Goal: Transaction & Acquisition: Purchase product/service

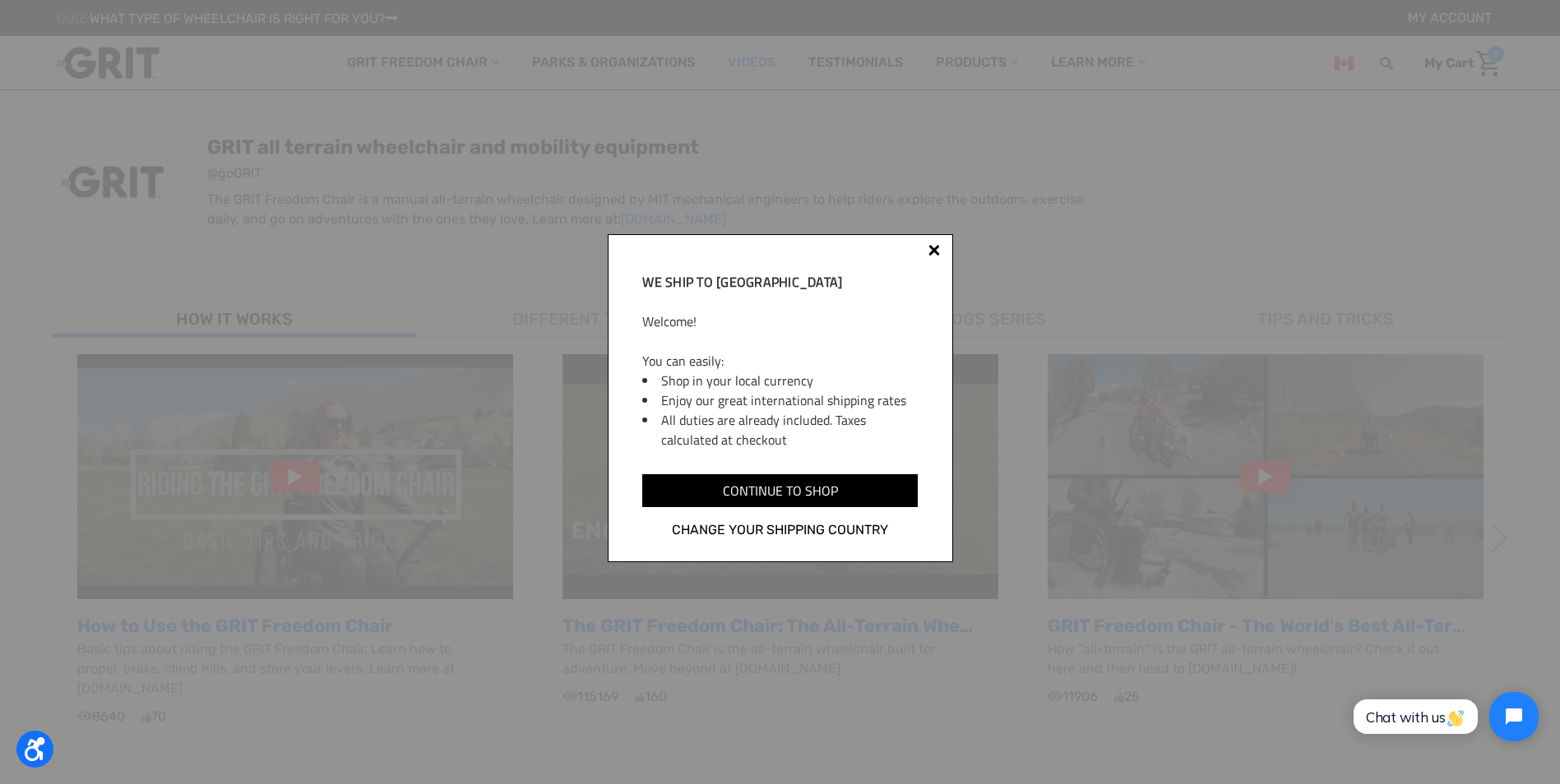
click at [931, 248] on div at bounding box center [933, 249] width 11 height 11
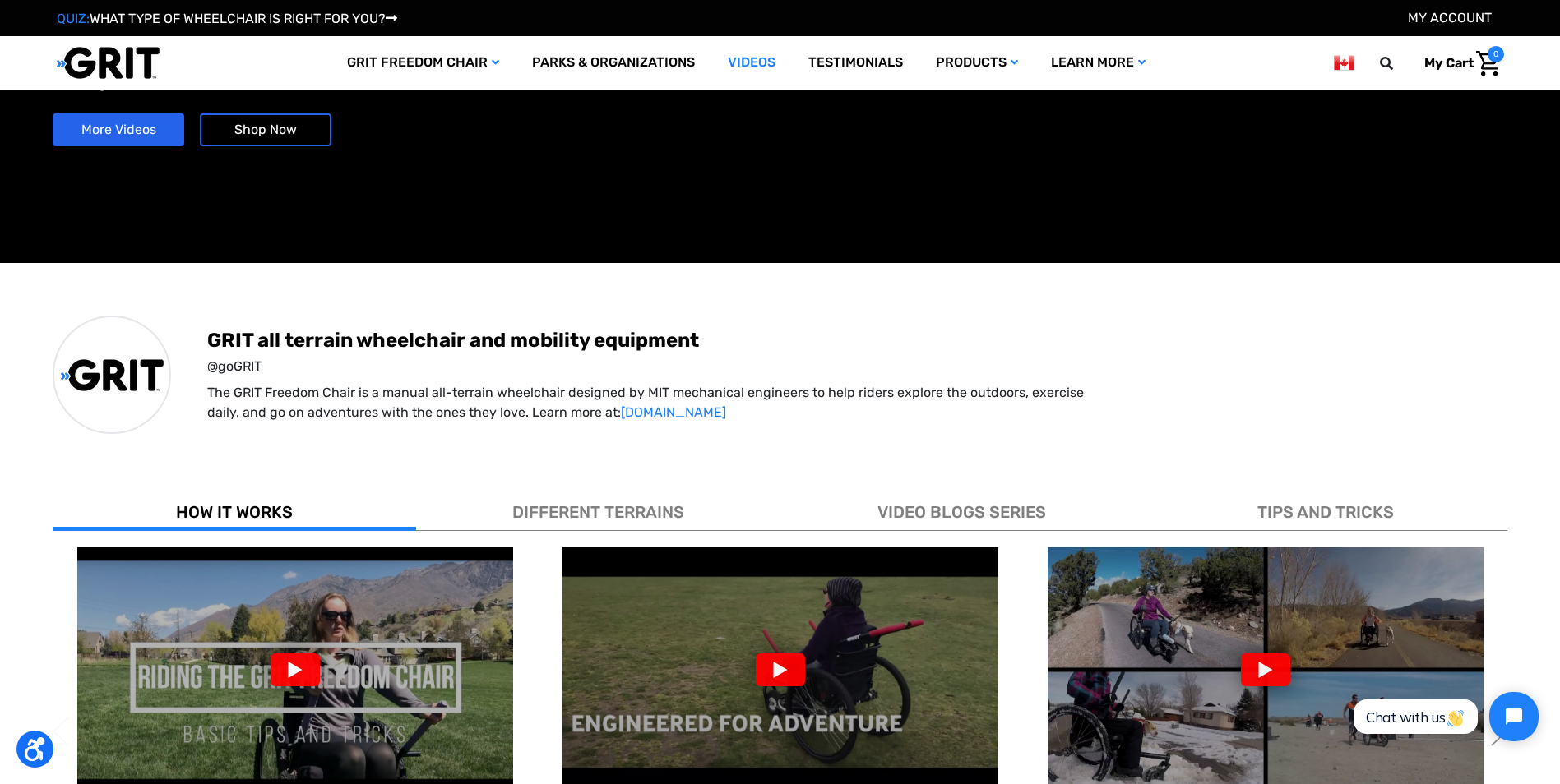
scroll to position [164, 0]
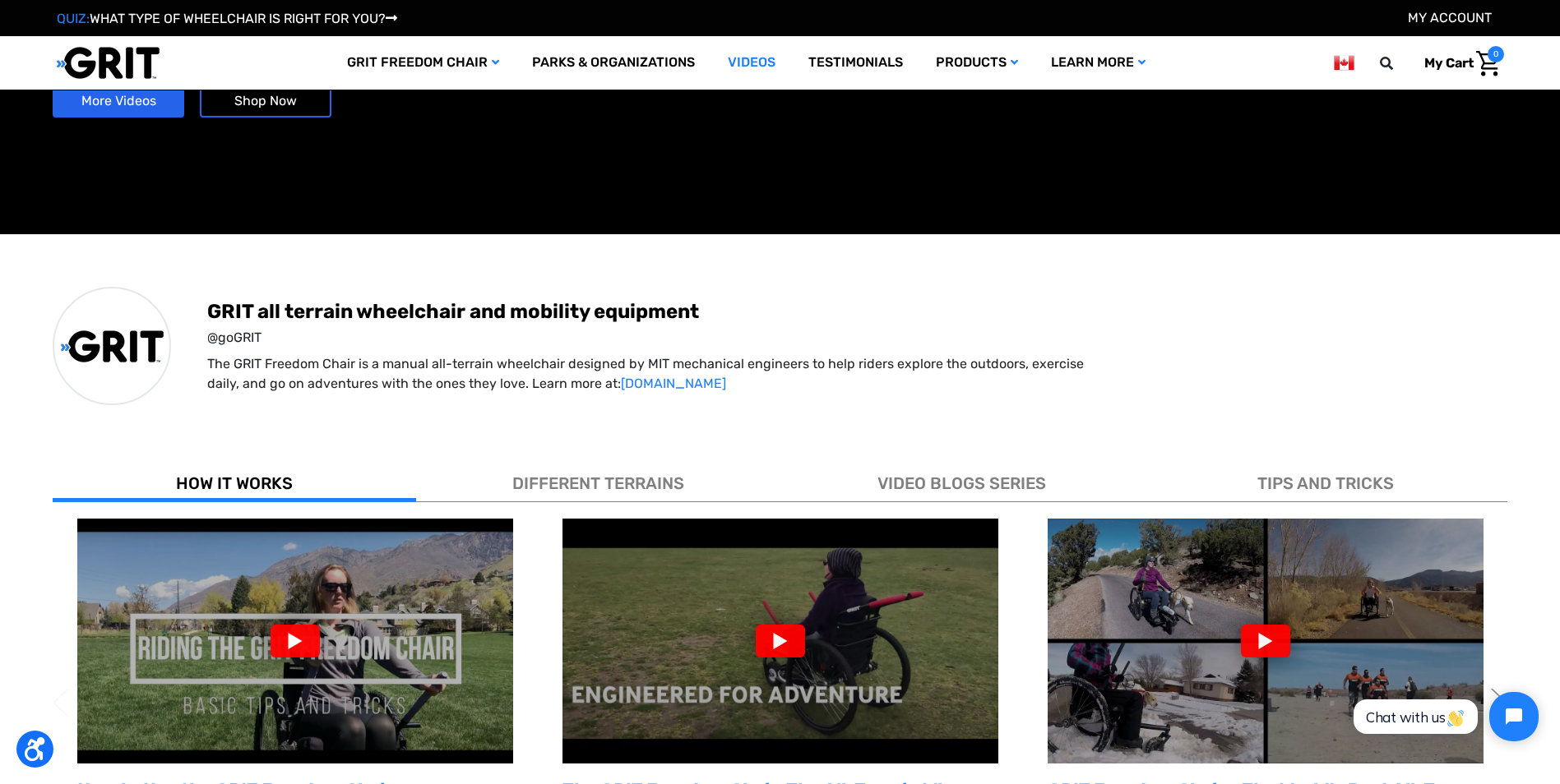
click at [595, 470] on div "DIFFERENT TERRAINS" at bounding box center [598, 479] width 364 height 44
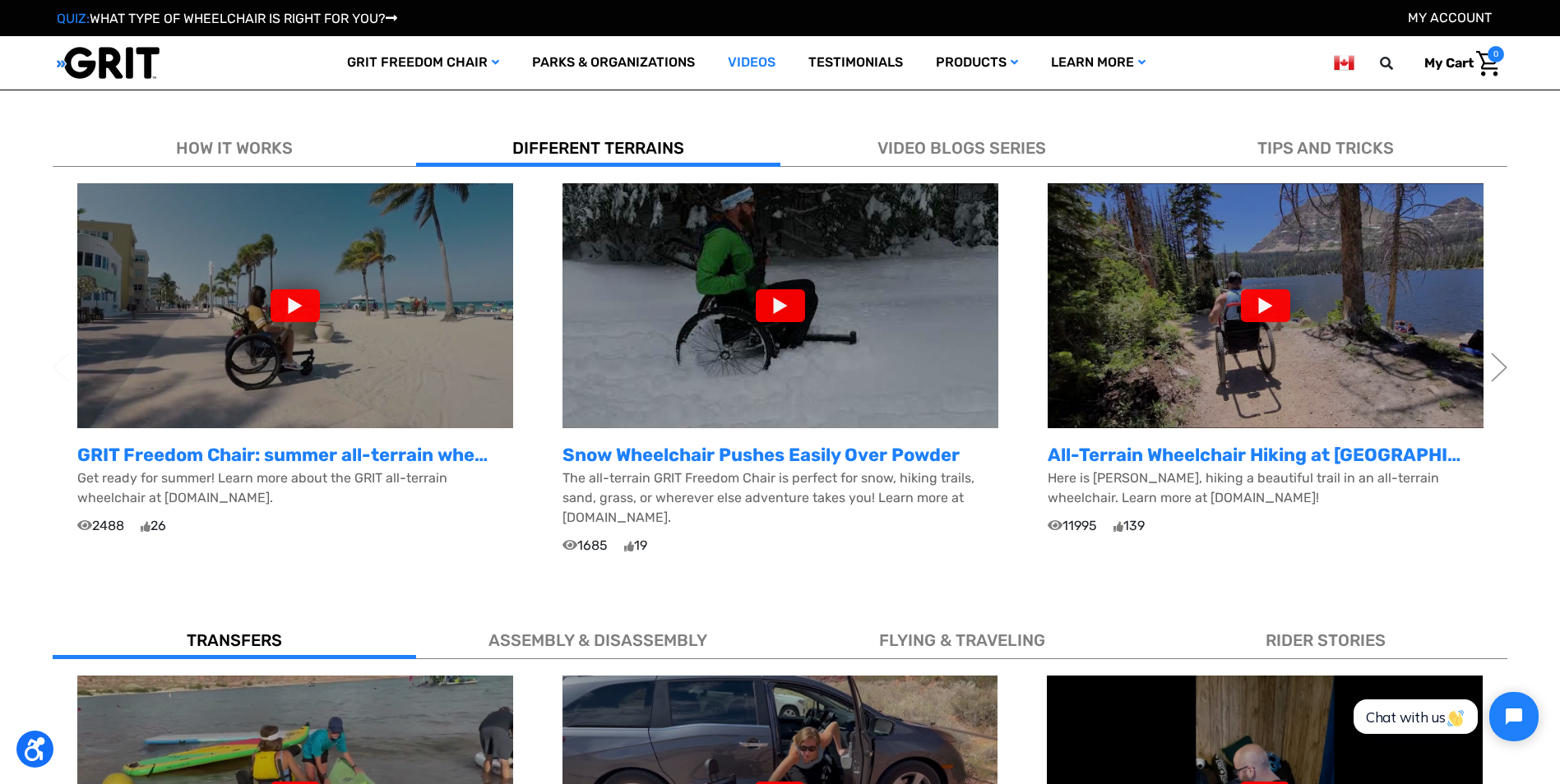
scroll to position [493, 0]
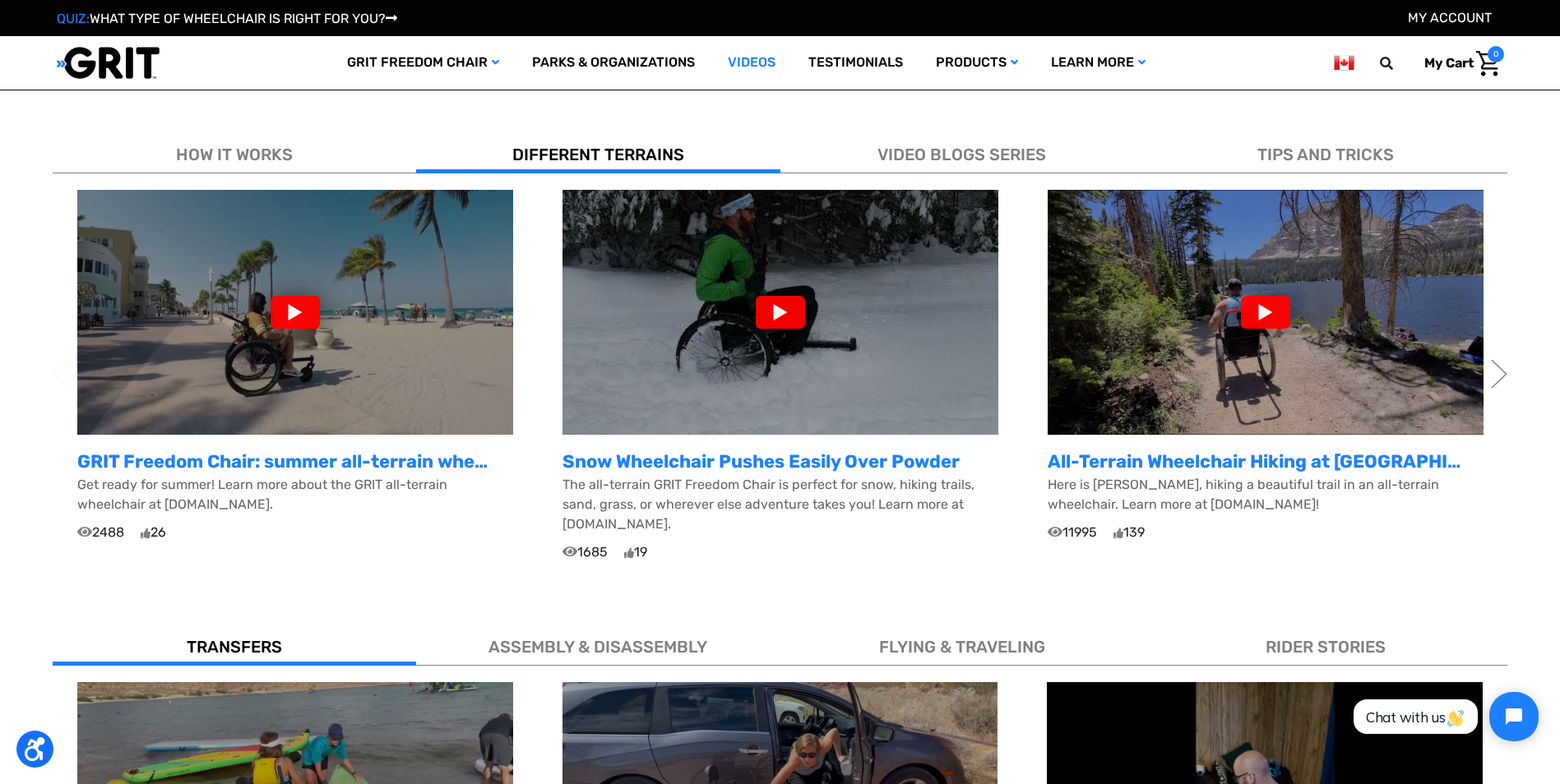
click at [778, 320] on div at bounding box center [780, 312] width 49 height 33
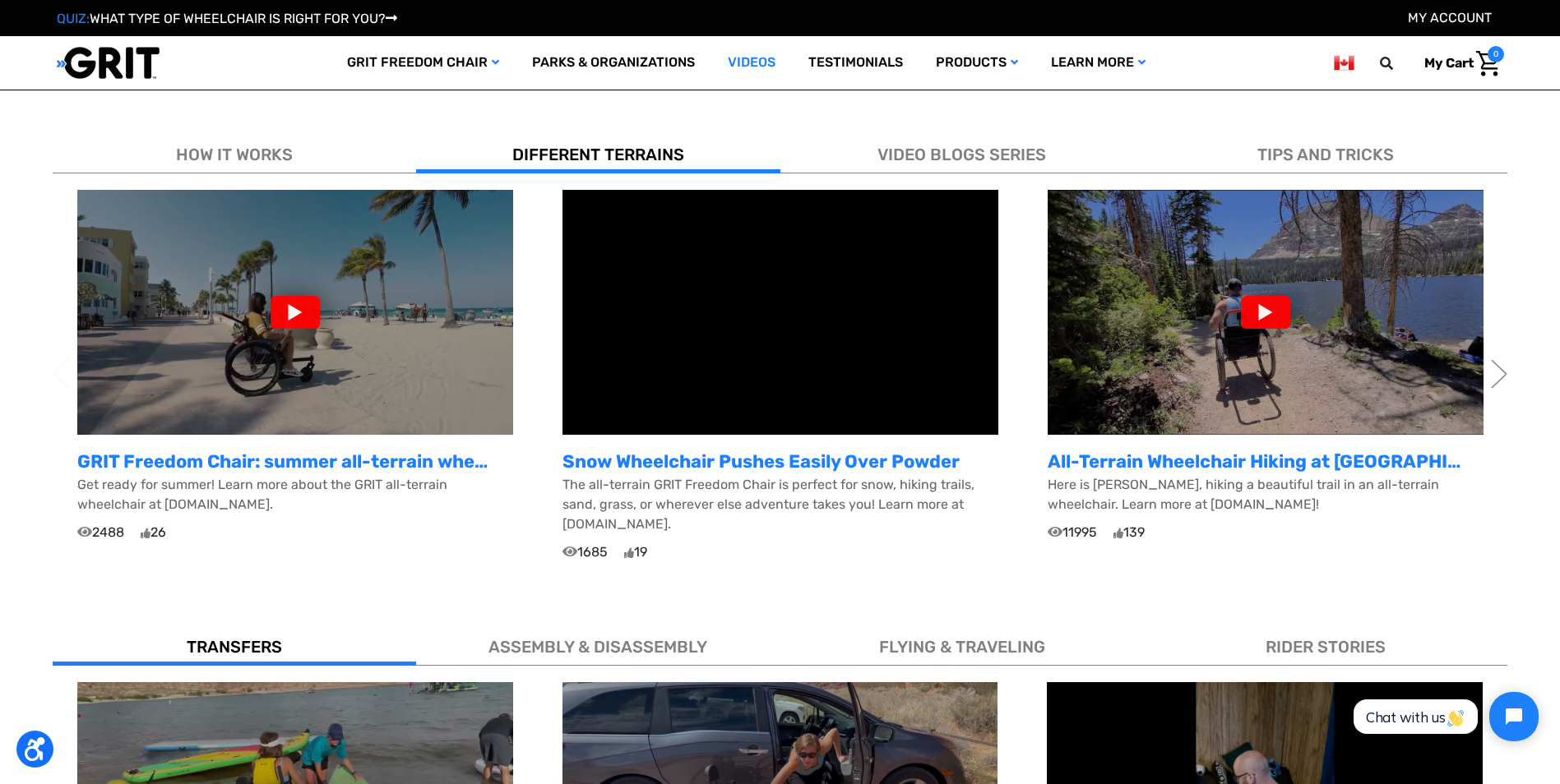
click at [1251, 318] on div at bounding box center [1265, 312] width 49 height 33
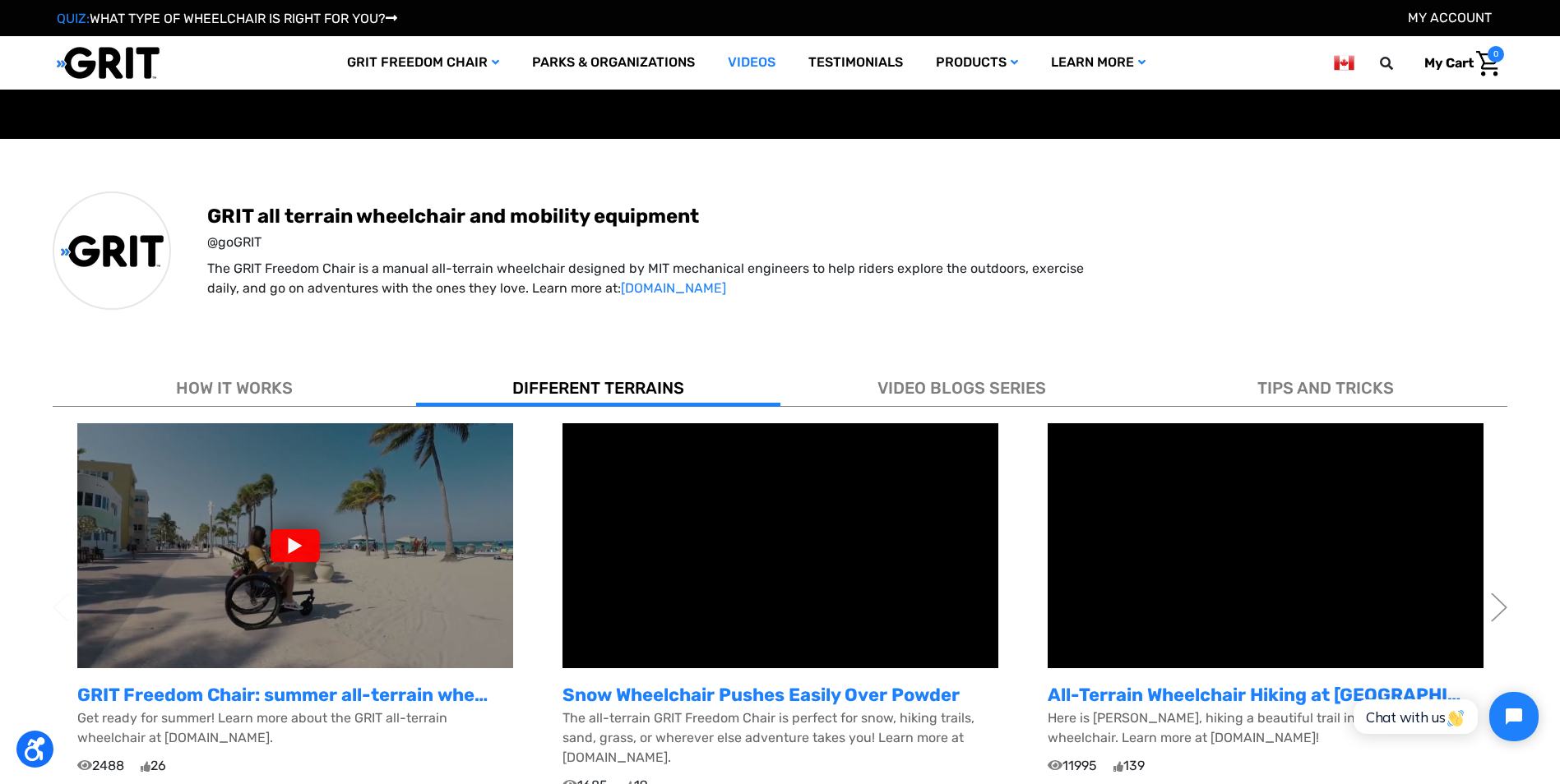
scroll to position [0, 0]
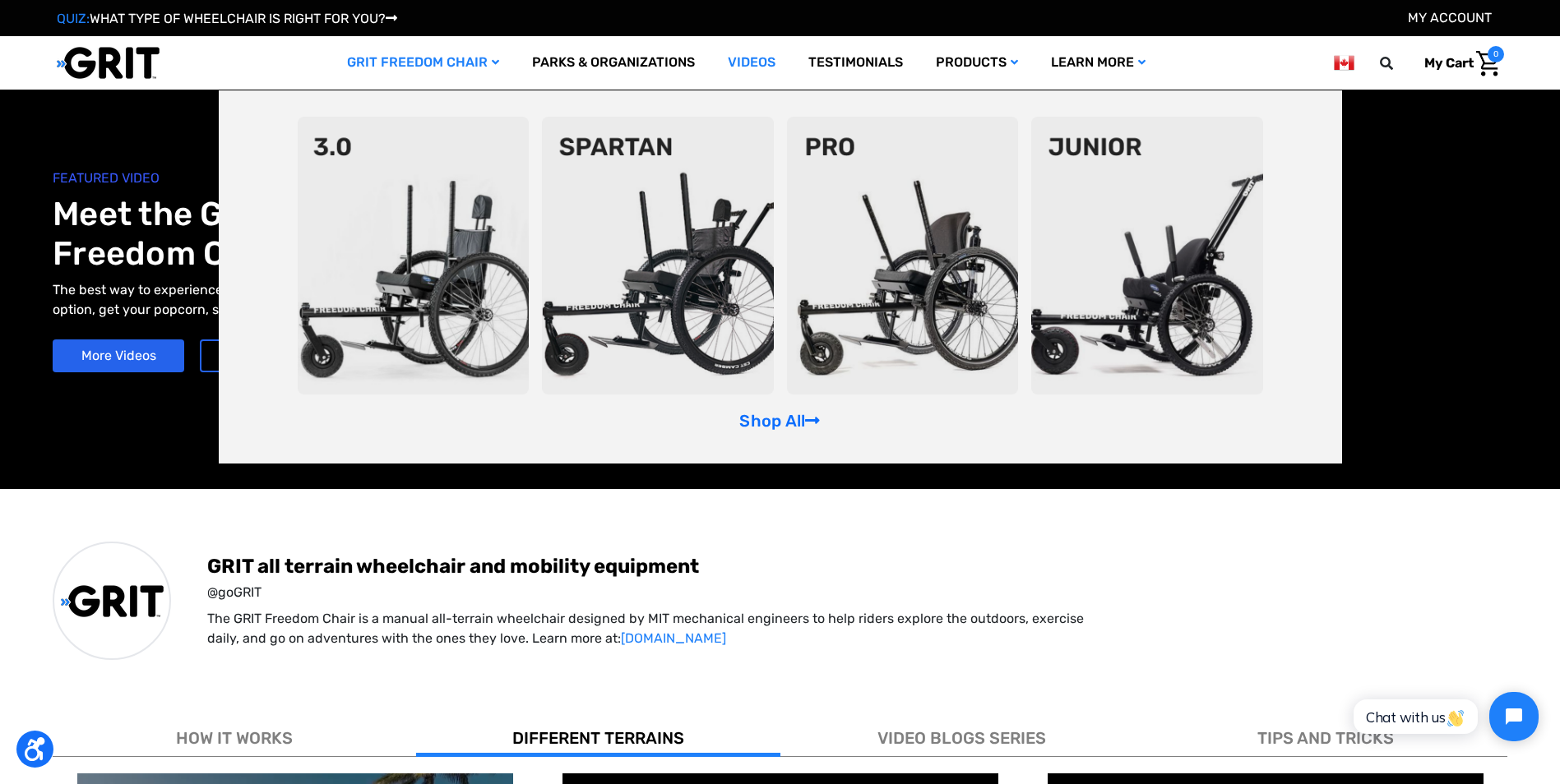
click at [775, 431] on div "Shop All" at bounding box center [780, 276] width 1123 height 373
click at [774, 427] on link "Shop All" at bounding box center [779, 421] width 81 height 20
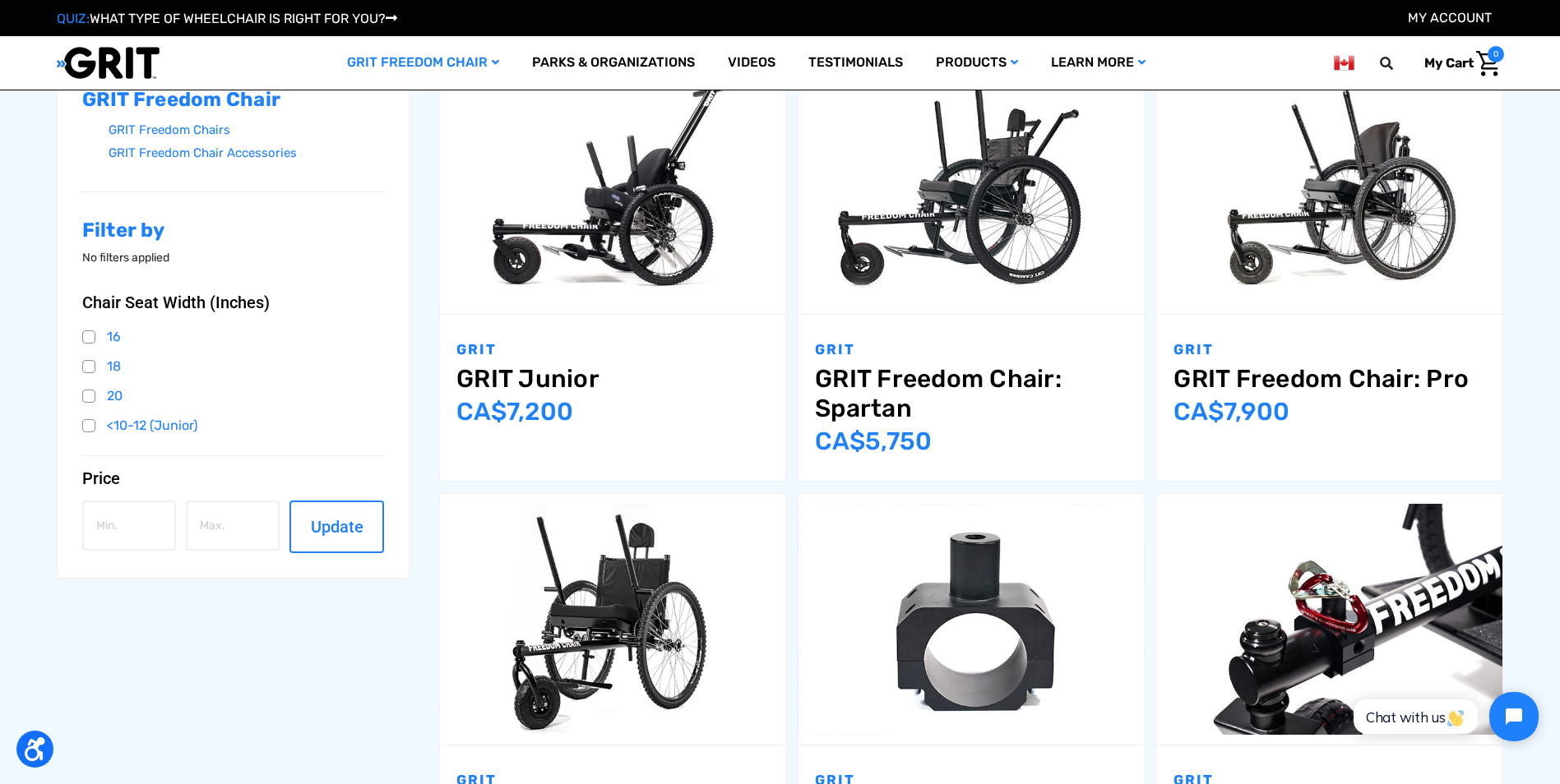
scroll to position [247, 0]
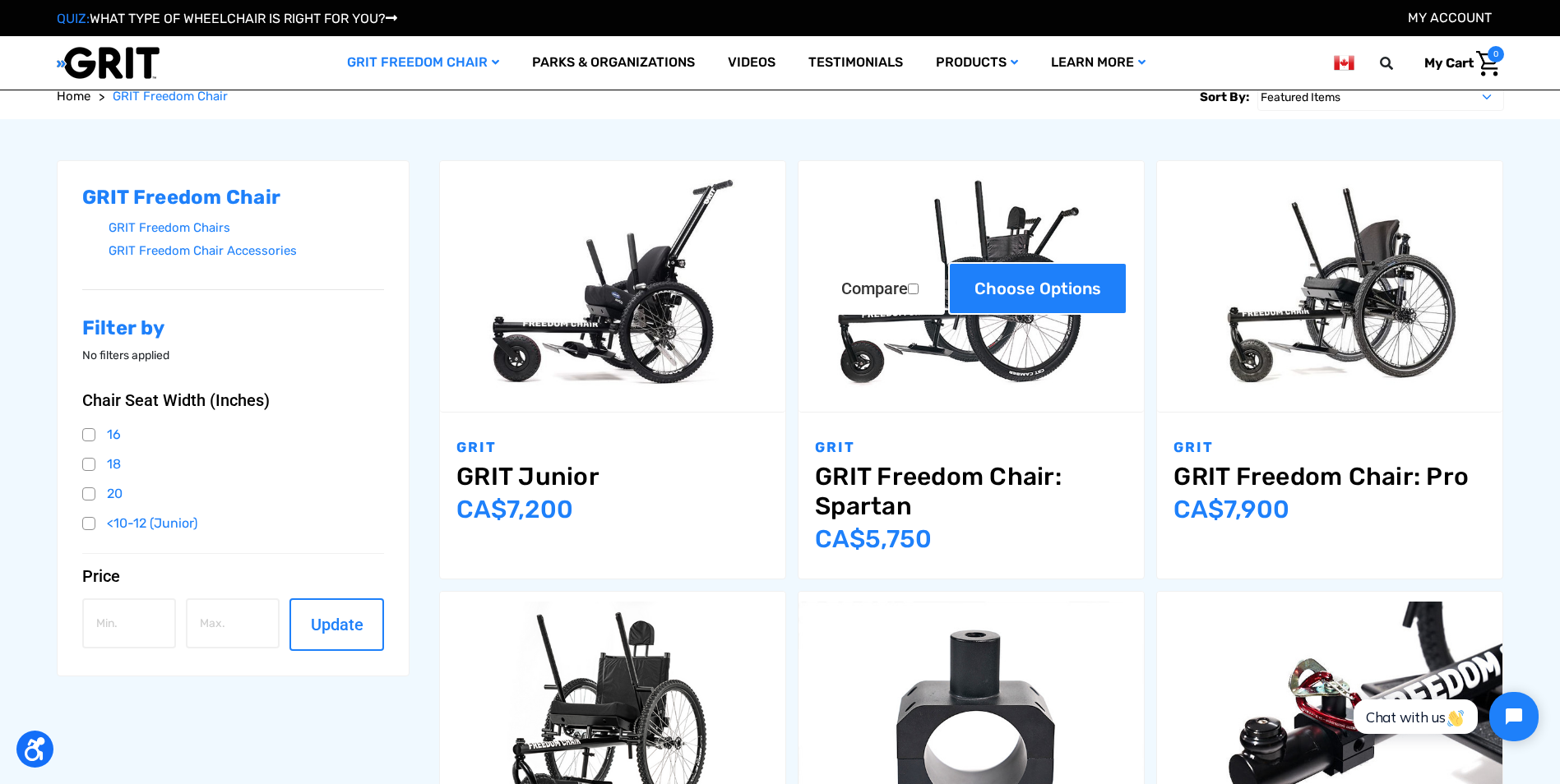
click at [986, 304] on link "Choose Options" at bounding box center [1037, 288] width 179 height 53
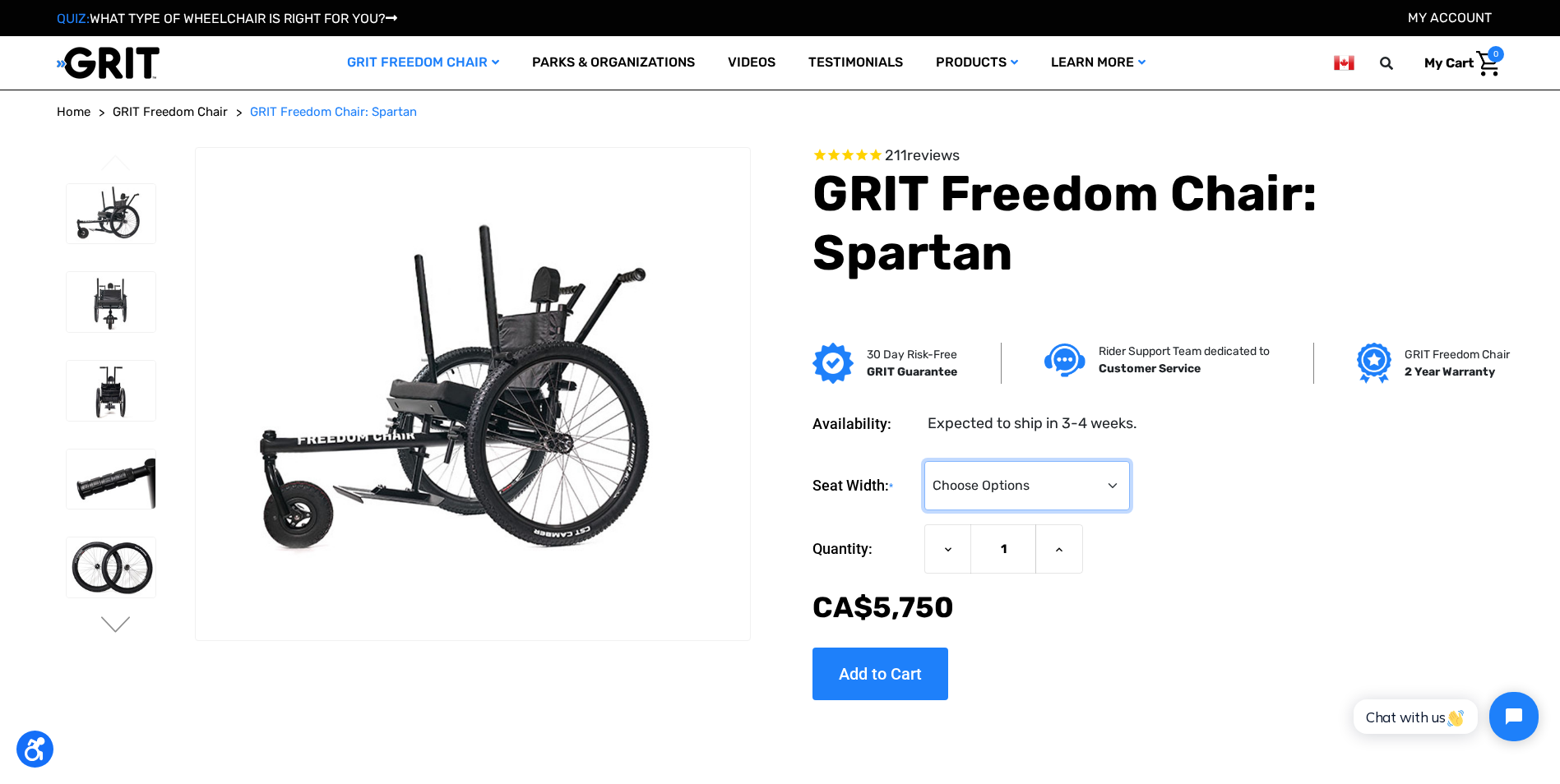
click at [993, 492] on select "Choose Options 16" 18" 20"" at bounding box center [1027, 485] width 205 height 49
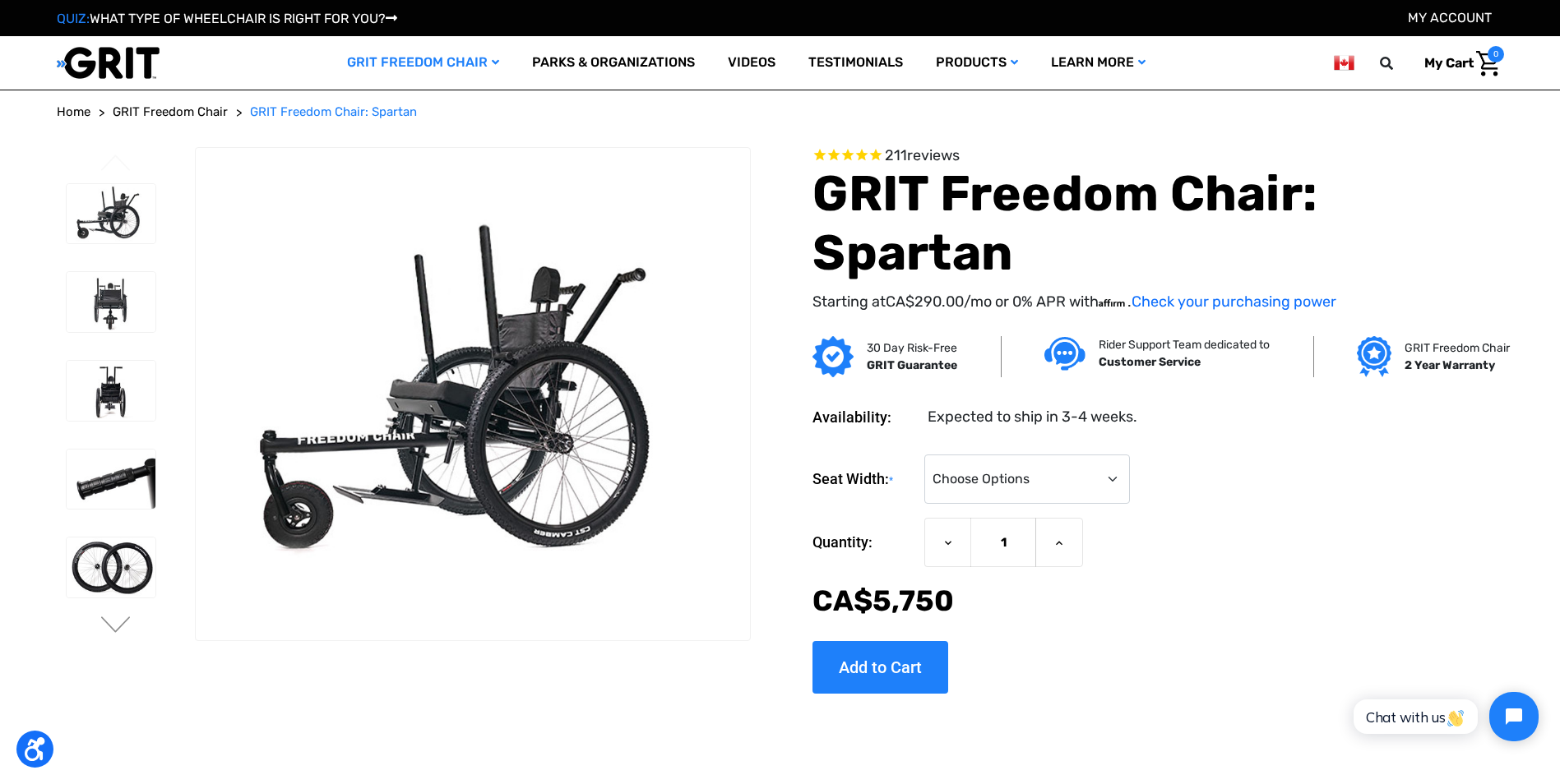
click at [1244, 459] on div "Seat Width: * Choose Options 16" 18" 20" Current Stock: Quantity: Decrease Quan…" at bounding box center [1157, 567] width 691 height 252
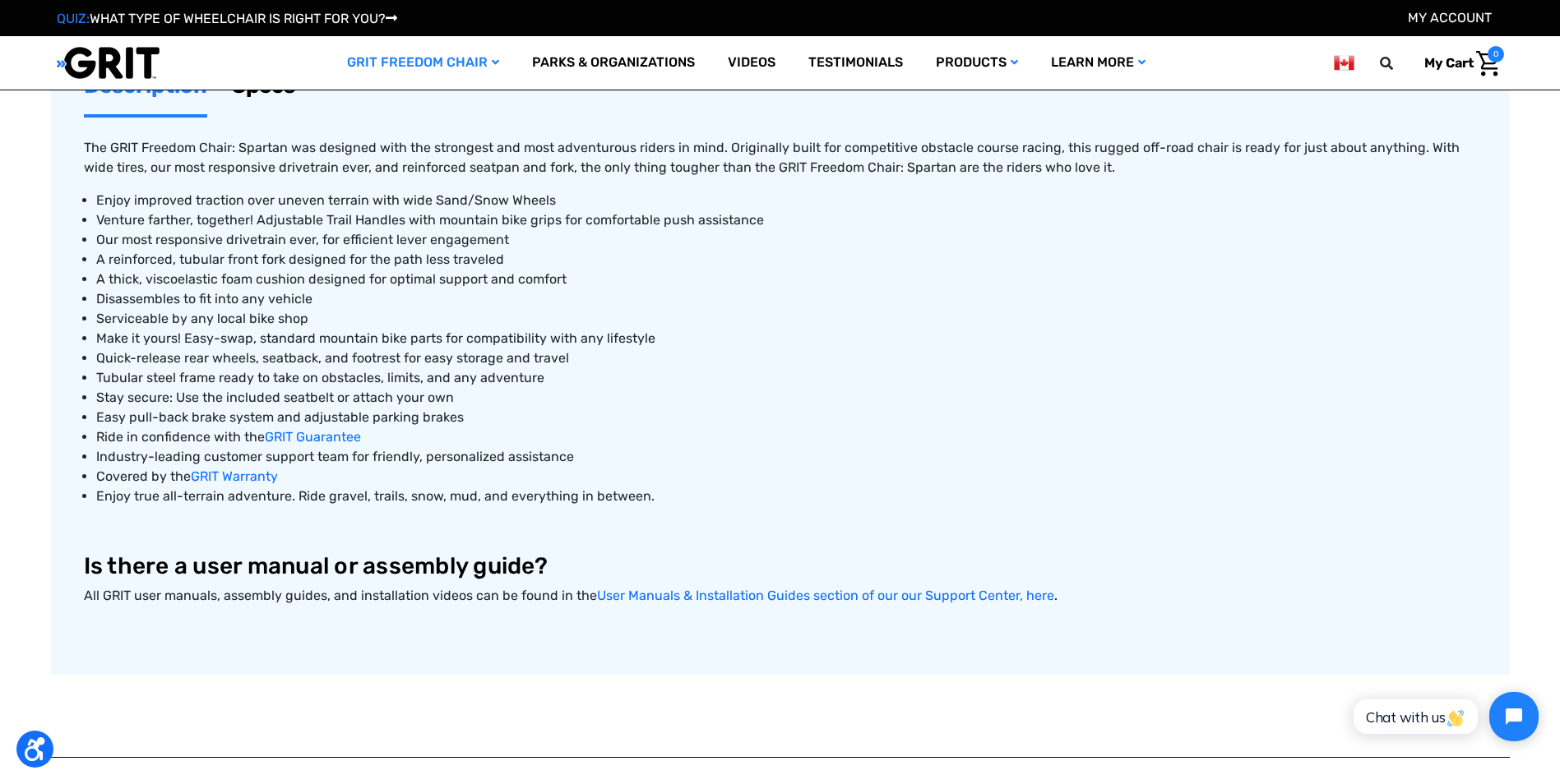
scroll to position [493, 0]
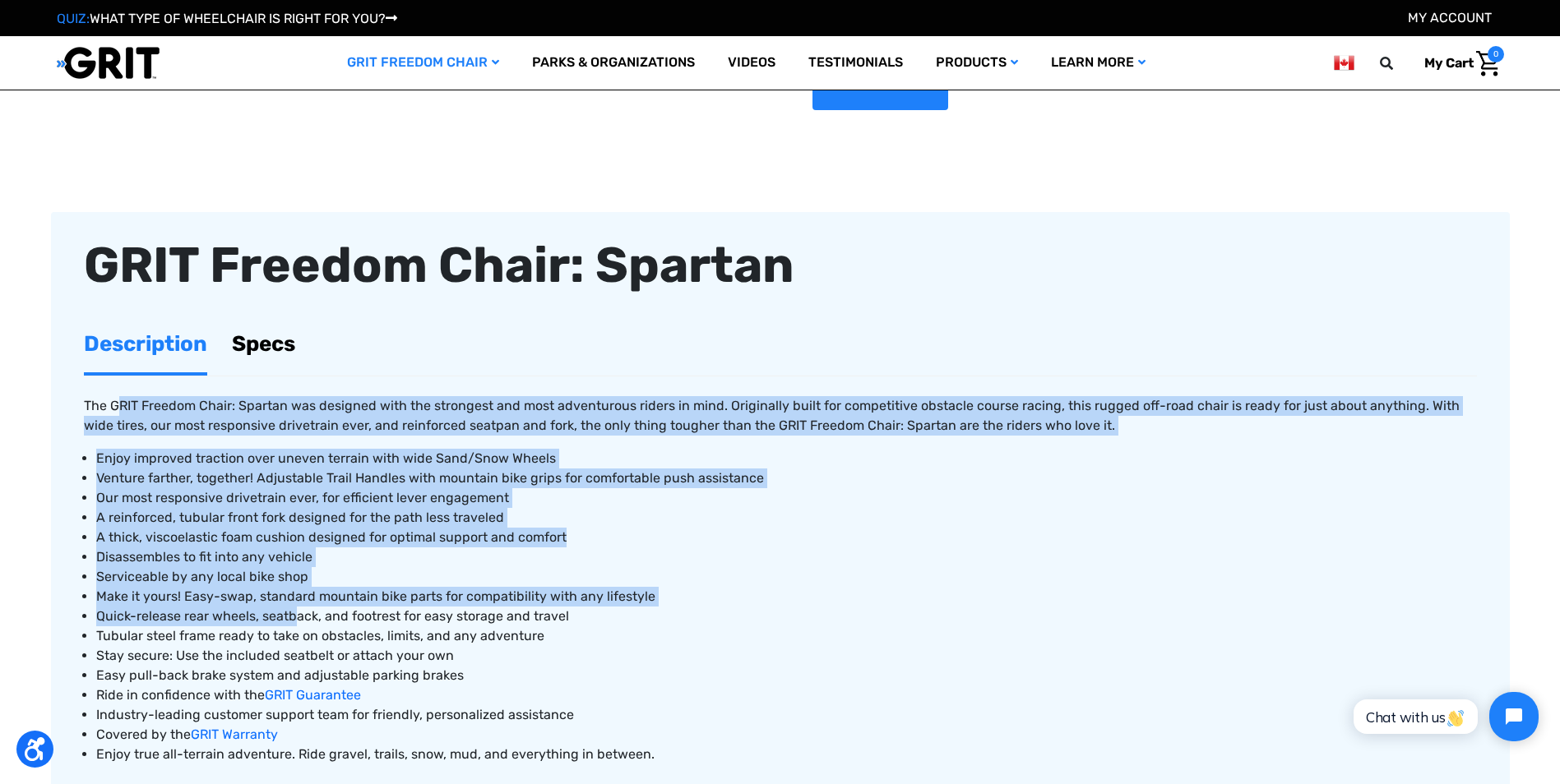
drag, startPoint x: 118, startPoint y: 419, endPoint x: 292, endPoint y: 620, distance: 265.9
click at [292, 620] on div "The GRIT Freedom Chair: Spartan was designed with the strongest and most advent…" at bounding box center [780, 637] width 1393 height 521
click at [292, 620] on span "Quick-release rear wheels, seatback, and footrest for easy storage and travel" at bounding box center [332, 616] width 473 height 16
